Goal: Find specific page/section: Find specific page/section

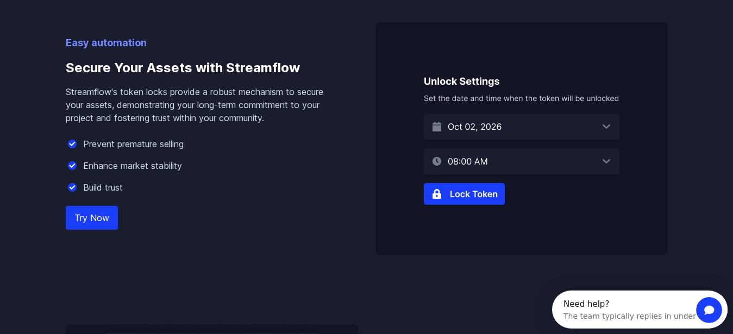
scroll to position [698, 0]
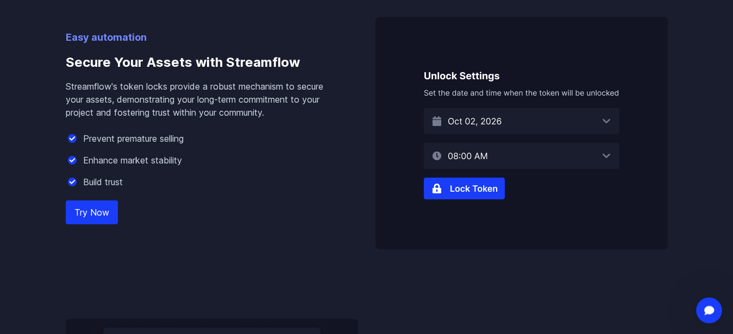
click at [474, 177] on img at bounding box center [521, 133] width 292 height 232
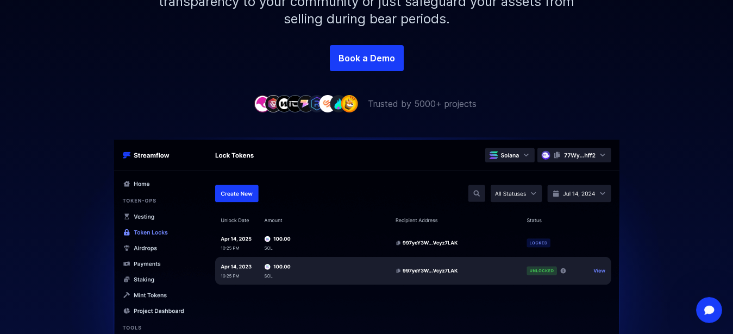
scroll to position [0, 0]
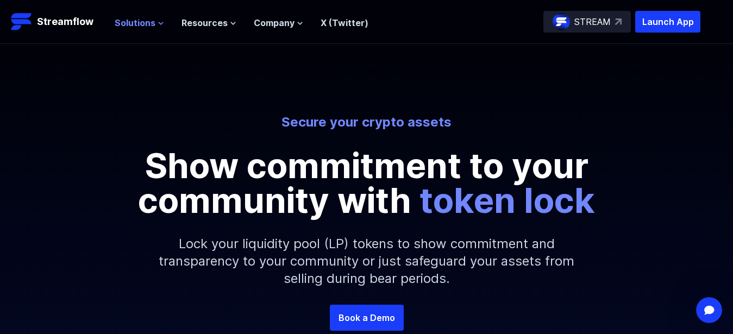
click at [149, 20] on span "Solutions" at bounding box center [135, 22] width 41 height 13
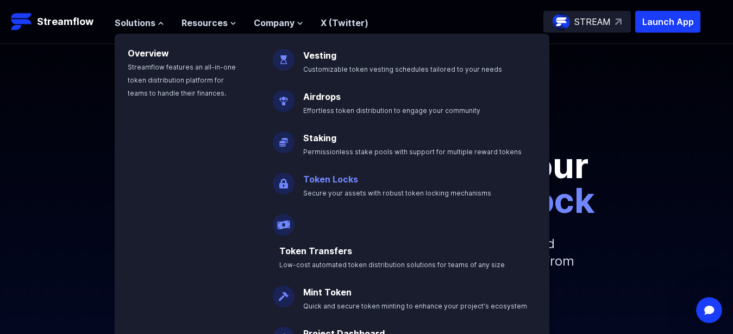
click at [315, 180] on link "Token Locks" at bounding box center [330, 179] width 55 height 11
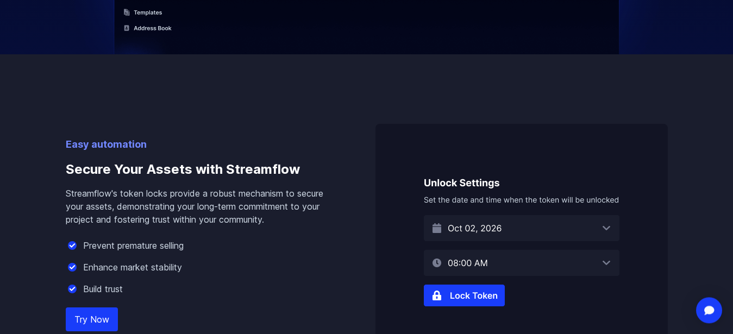
scroll to position [774, 0]
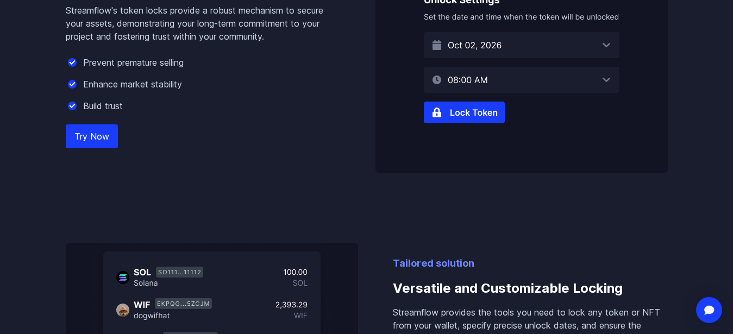
click at [452, 107] on img at bounding box center [521, 57] width 292 height 232
click at [89, 133] on link "Try Now" at bounding box center [92, 136] width 52 height 24
